Goal: Task Accomplishment & Management: Complete application form

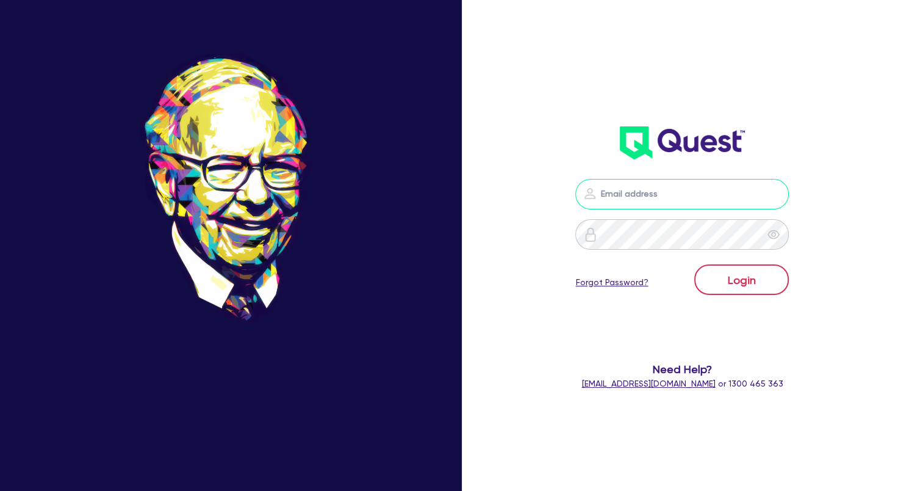
type input "[EMAIL_ADDRESS][DOMAIN_NAME]"
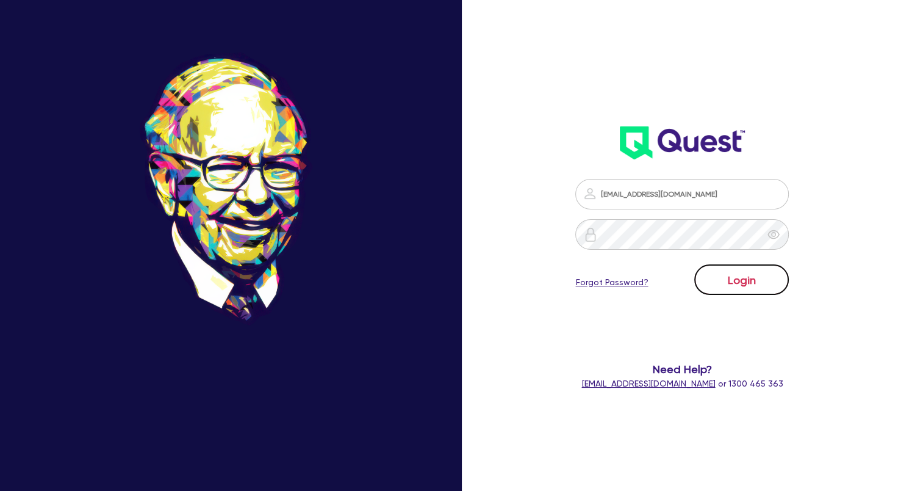
click at [737, 285] on button "Login" at bounding box center [741, 279] width 95 height 31
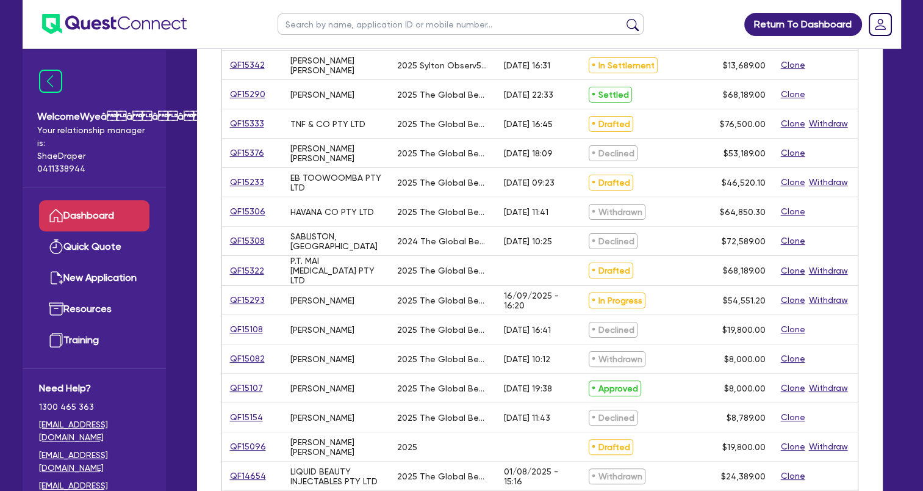
scroll to position [244, 0]
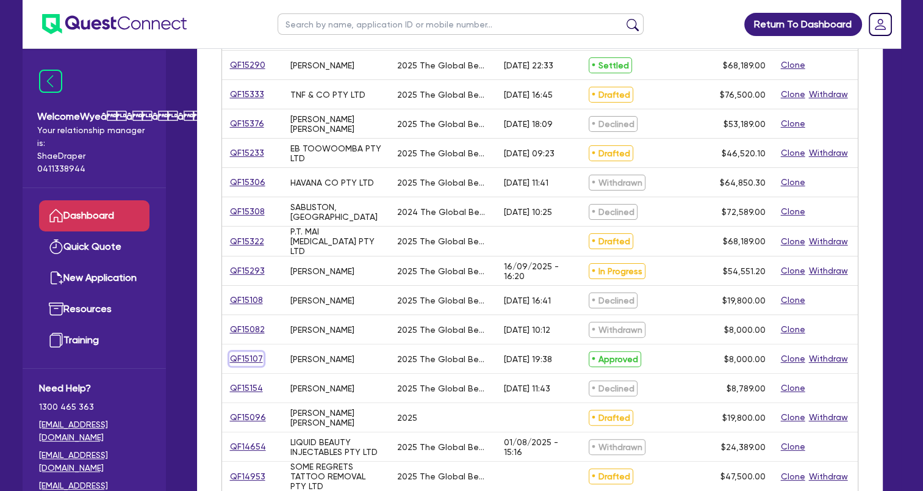
click at [244, 355] on link "QF15107" at bounding box center [246, 358] width 34 height 14
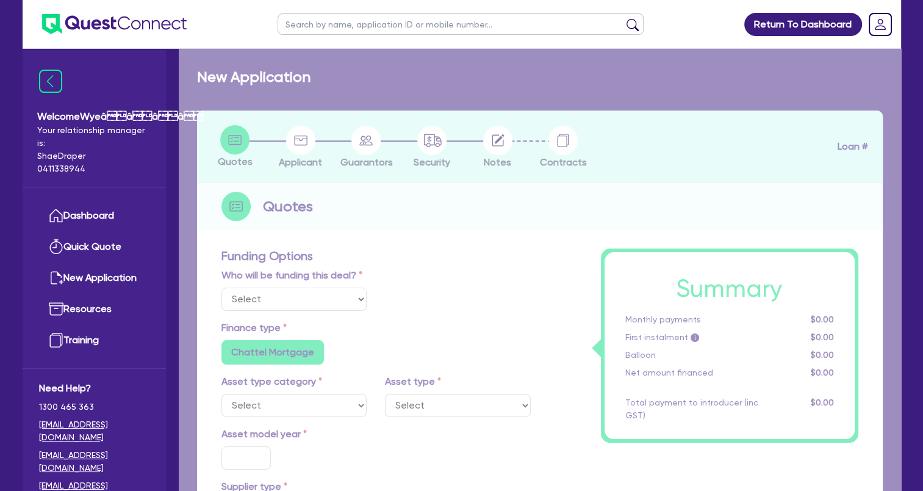
select select "Quest Finance - Own Book"
select select "TERTIARY_ASSETS"
type input "2025"
type input "10,000"
type input "2,000"
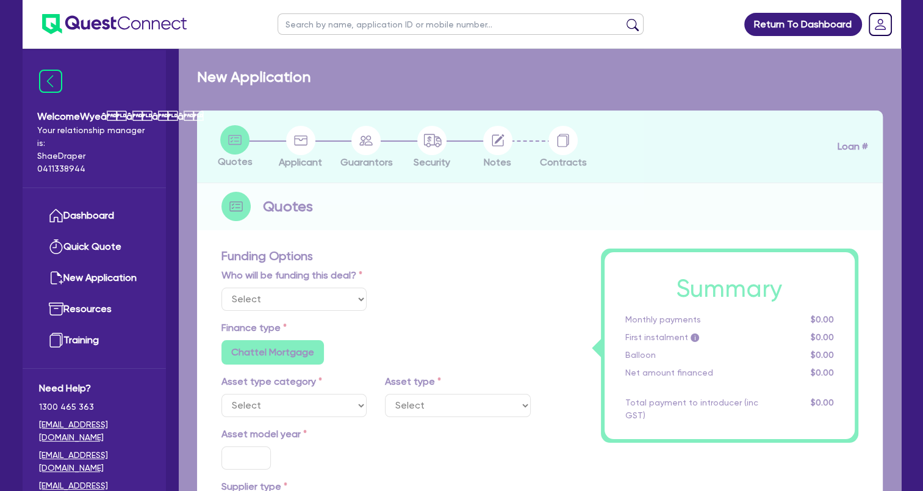
type input "4"
type input "320"
type input "17.95"
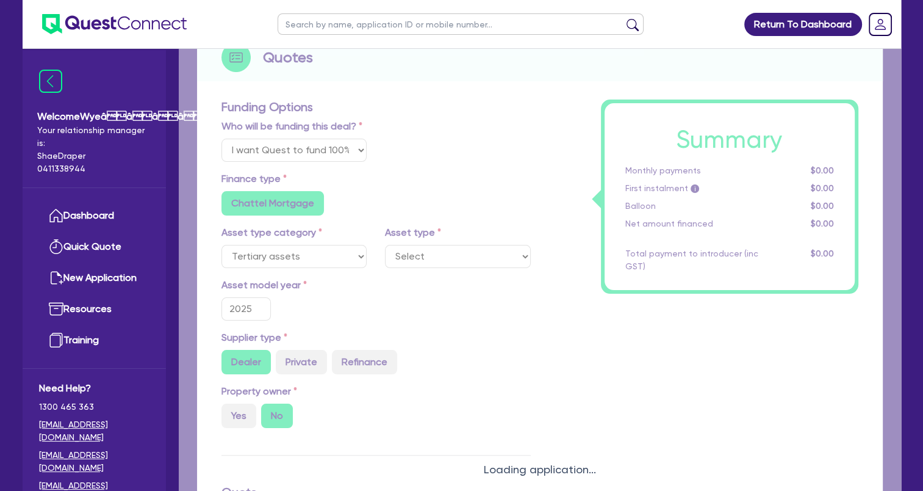
select select "BEAUTY_EQUIPMENT"
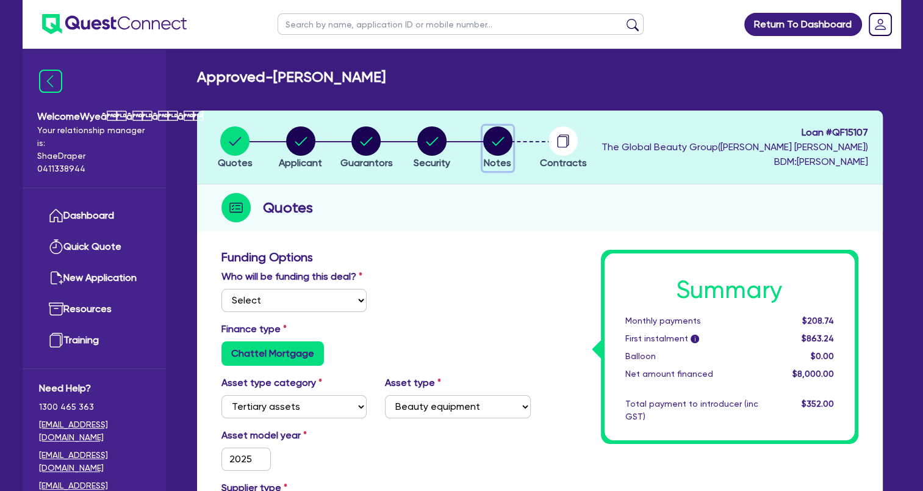
click at [496, 140] on circle "button" at bounding box center [497, 140] width 29 height 29
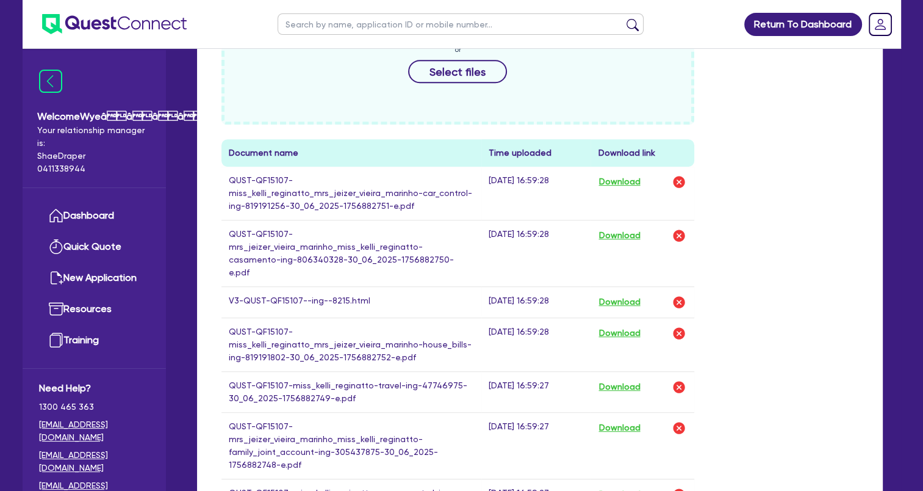
scroll to position [524, 0]
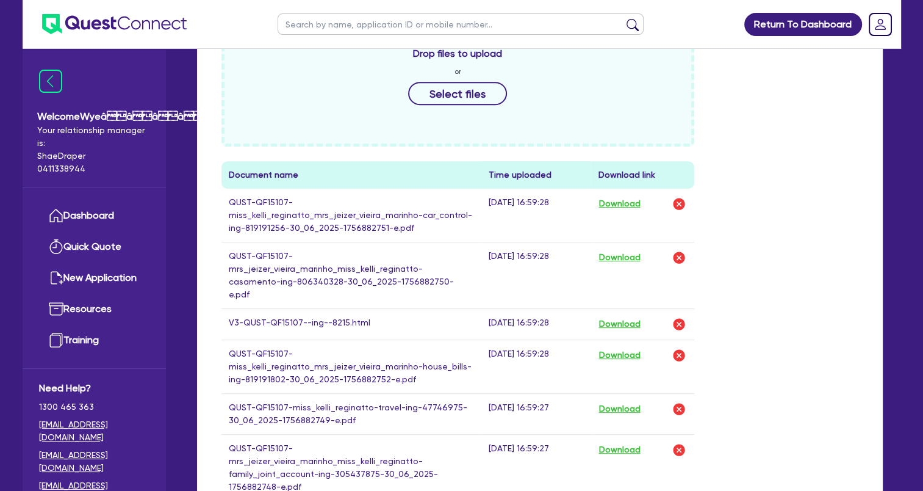
drag, startPoint x: 838, startPoint y: 256, endPoint x: 785, endPoint y: 266, distance: 53.4
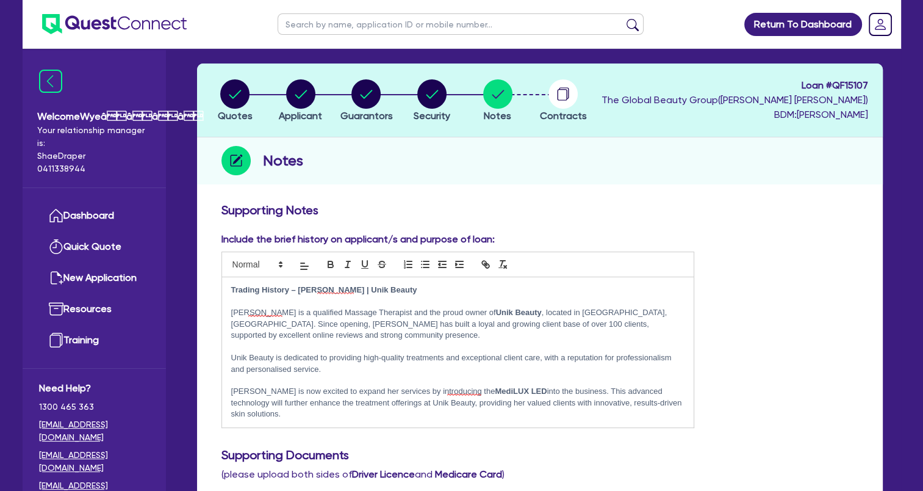
scroll to position [0, 0]
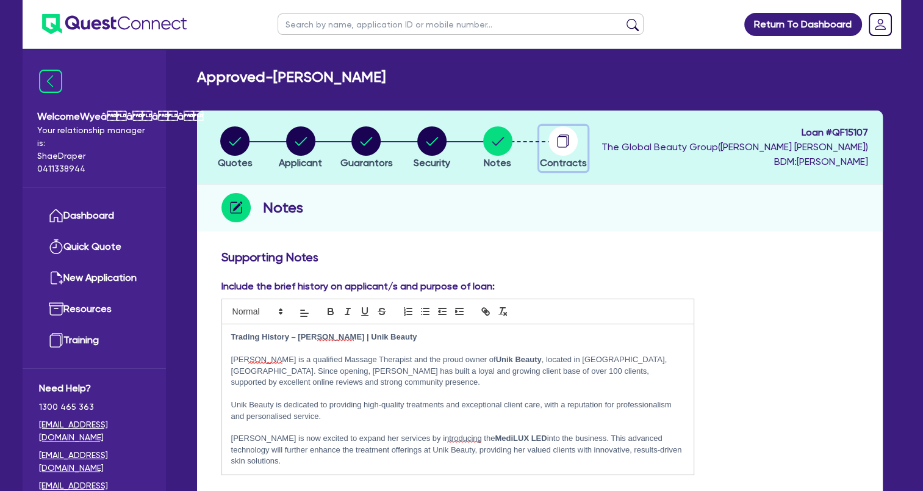
click at [569, 142] on icon "button" at bounding box center [565, 140] width 10 height 12
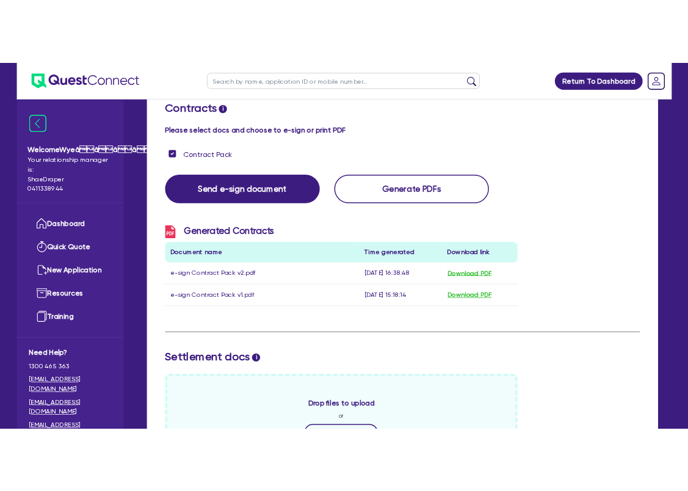
scroll to position [195, 0]
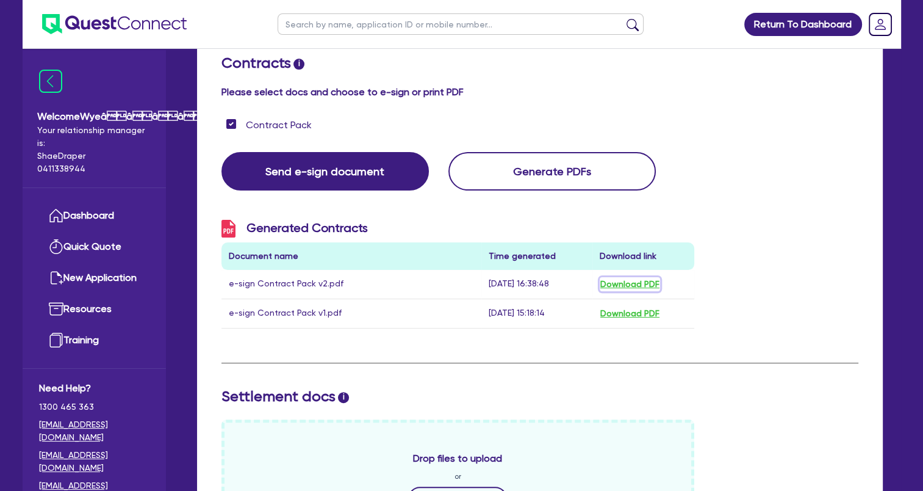
click at [648, 283] on button "Download PDF" at bounding box center [630, 284] width 60 height 14
